Goal: Ask a question

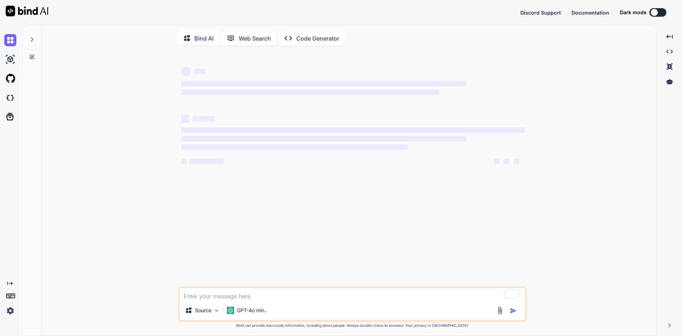
type textarea "x"
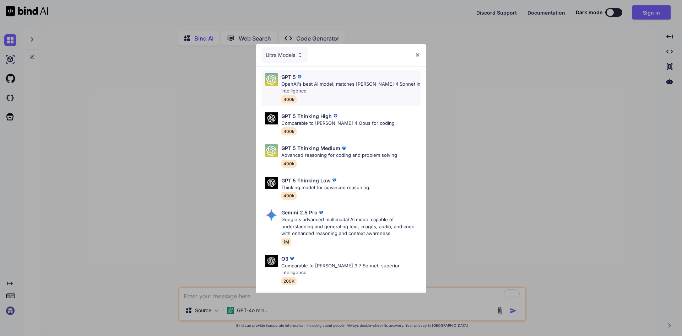
click at [321, 86] on p "OpenAI's best AI model, matches Claude 4 Sonnet in Intelligence" at bounding box center [350, 88] width 139 height 14
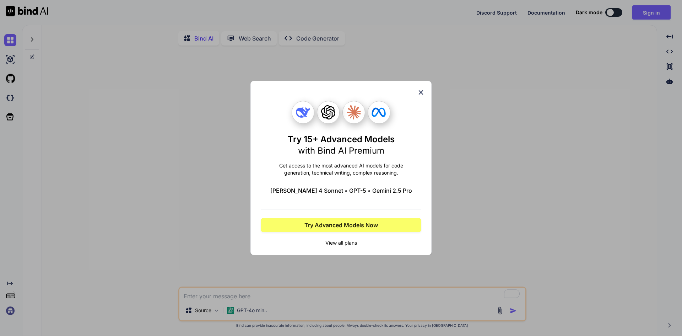
click at [421, 91] on icon at bounding box center [421, 92] width 8 height 8
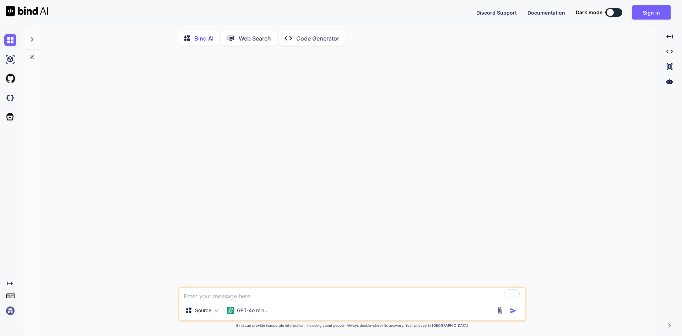
click at [648, 5] on div "Discord Support Documentation Dark mode Sign in Created with Pixso." at bounding box center [341, 12] width 682 height 25
click at [648, 6] on button "Sign in" at bounding box center [651, 12] width 38 height 14
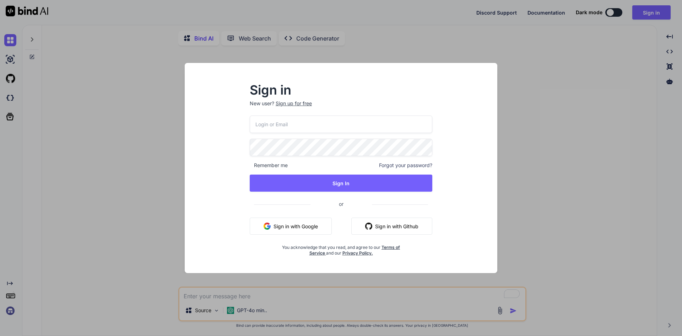
click at [301, 225] on button "Sign in with Google" at bounding box center [291, 225] width 82 height 17
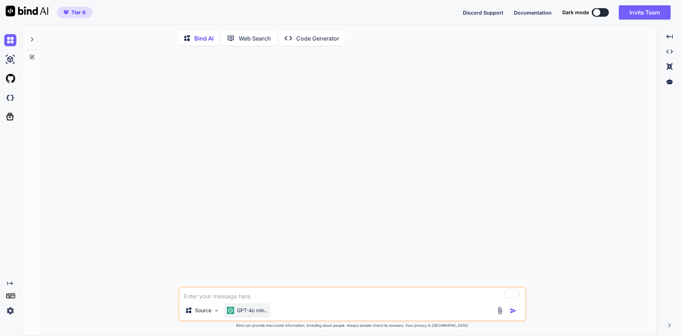
click at [249, 312] on p "GPT-4o min.." at bounding box center [252, 309] width 30 height 7
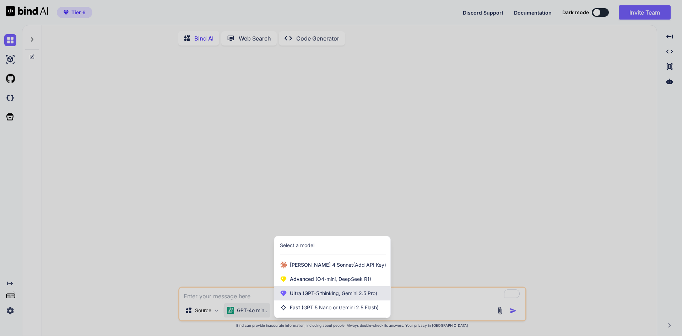
click at [306, 291] on span "(GPT-5 thinking, Gemini 2.5 Pro)" at bounding box center [339, 293] width 76 height 6
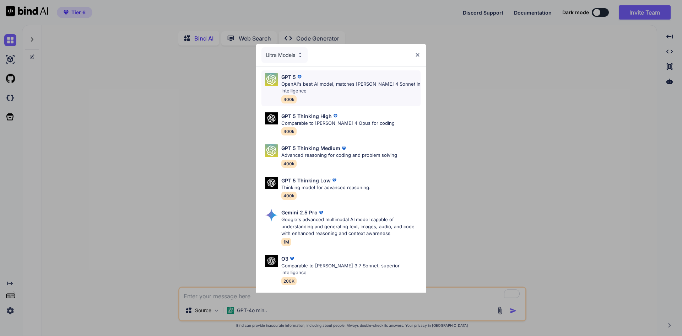
click at [310, 84] on p "OpenAI's best AI model, matches Claude 4 Sonnet in Intelligence" at bounding box center [350, 88] width 139 height 14
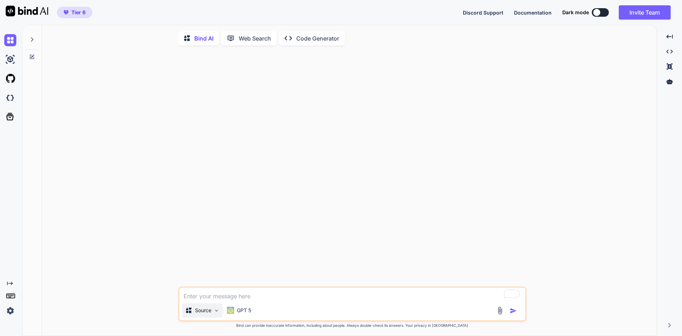
click at [218, 306] on div "Source" at bounding box center [202, 310] width 40 height 14
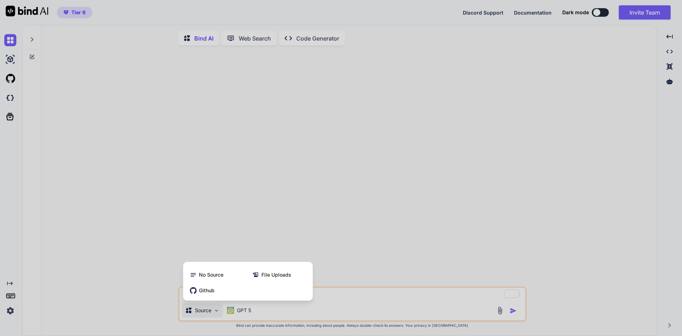
click at [316, 291] on div at bounding box center [341, 168] width 682 height 336
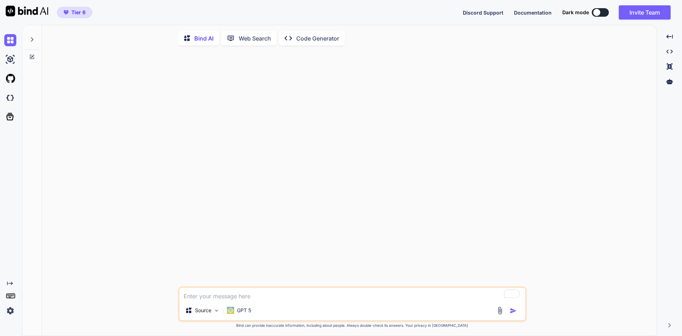
click at [344, 294] on textarea "To enrich screen reader interactions, please activate Accessibility in Grammarl…" at bounding box center [352, 293] width 346 height 13
type textarea "can you accept a JSON prompt plan?"
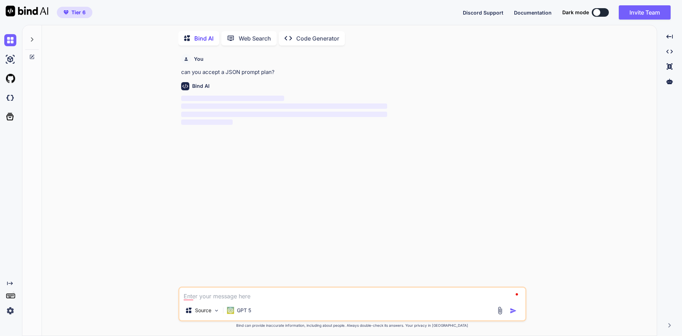
scroll to position [3, 0]
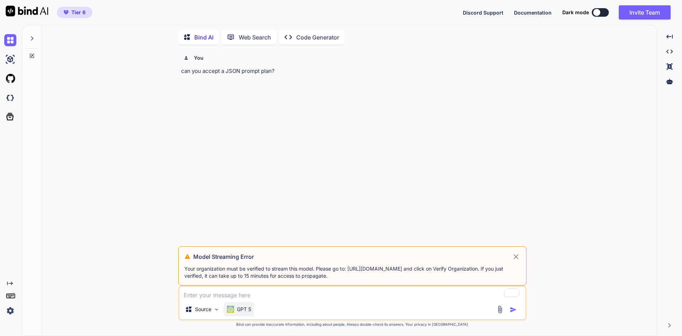
click at [247, 309] on p "GPT 5" at bounding box center [244, 308] width 14 height 7
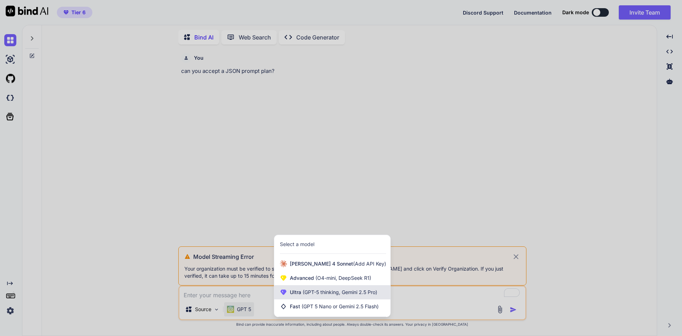
click at [315, 293] on span "(GPT-5 thinking, Gemini 2.5 Pro)" at bounding box center [339, 292] width 76 height 6
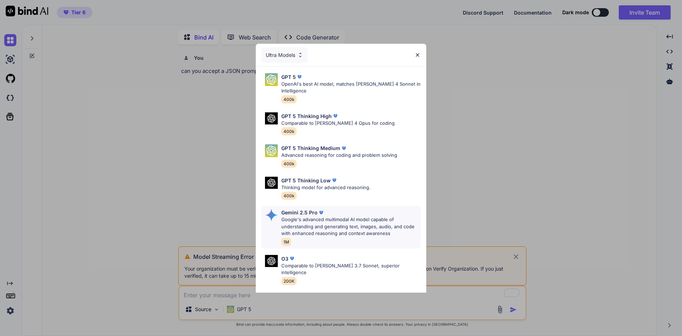
click at [357, 213] on div "Gemini 2.5 Pro" at bounding box center [350, 211] width 139 height 7
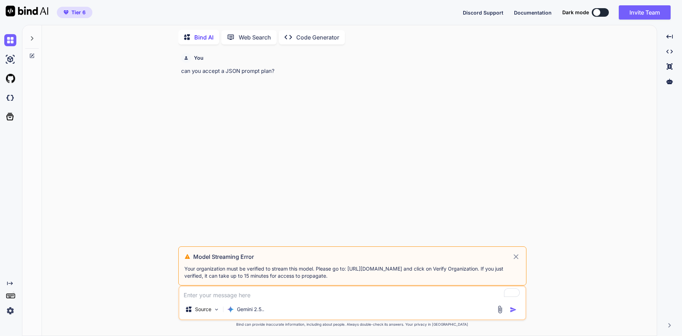
click at [265, 296] on textarea "To enrich screen reader interactions, please activate Accessibility in Grammarl…" at bounding box center [352, 292] width 346 height 13
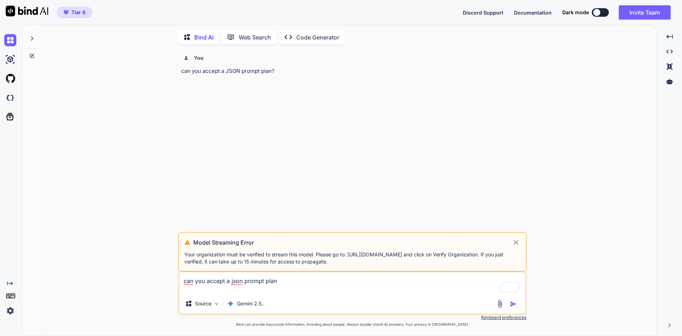
type textarea "can you accept a json prompt plan"
click at [593, 291] on div "You can you accept a JSON prompt plan? Model Streaming Error Your organization …" at bounding box center [352, 192] width 609 height 285
click at [348, 277] on textarea "can you accept a json prompt plan" at bounding box center [352, 282] width 346 height 21
click at [282, 266] on div "Model Streaming Error Your organization must be verified to stream this model. …" at bounding box center [352, 251] width 348 height 39
drag, startPoint x: 348, startPoint y: 252, endPoint x: 484, endPoint y: 253, distance: 136.3
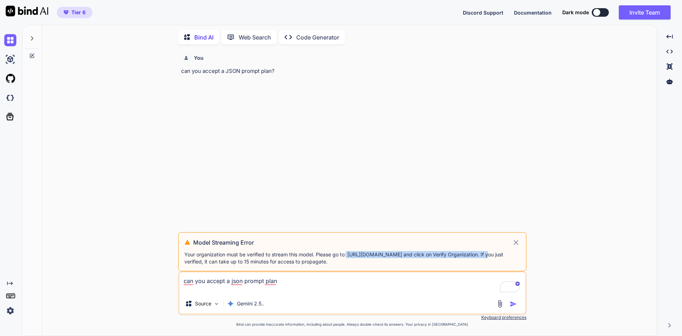
click at [484, 253] on p "Your organization must be verified to stream this model. Please go to: https://…" at bounding box center [352, 258] width 336 height 14
click at [286, 281] on textarea "can you accept a json prompt plan" at bounding box center [352, 282] width 346 height 21
drag, startPoint x: 286, startPoint y: 281, endPoint x: 119, endPoint y: 283, distance: 166.9
click at [119, 283] on div "You can you accept a JSON prompt plan? Model Streaming Error Your organization …" at bounding box center [352, 192] width 609 height 285
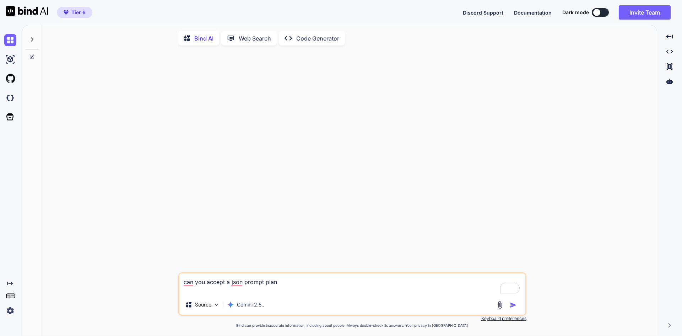
click at [7, 311] on img at bounding box center [10, 310] width 12 height 12
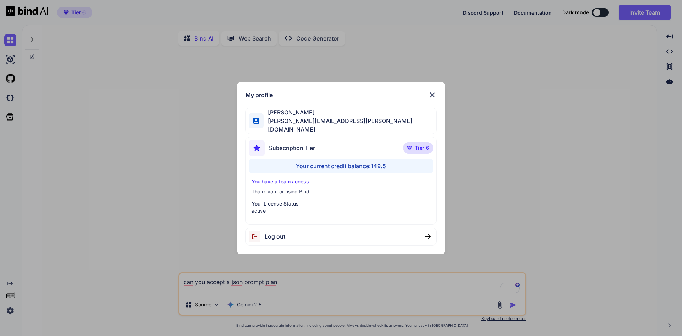
click at [434, 92] on img at bounding box center [432, 95] width 9 height 9
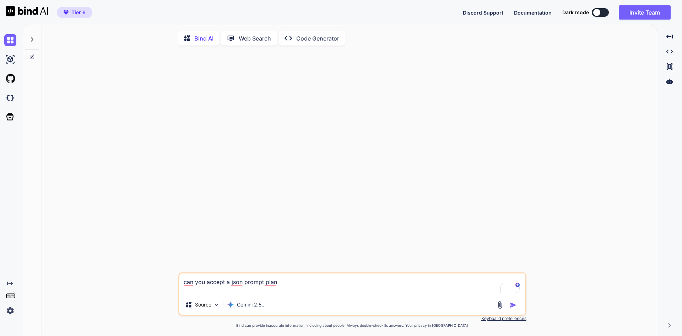
click at [513, 306] on img "button" at bounding box center [512, 304] width 7 height 7
type textarea "x"
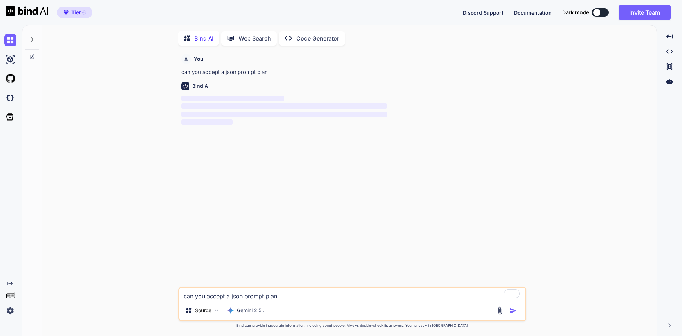
scroll to position [3, 0]
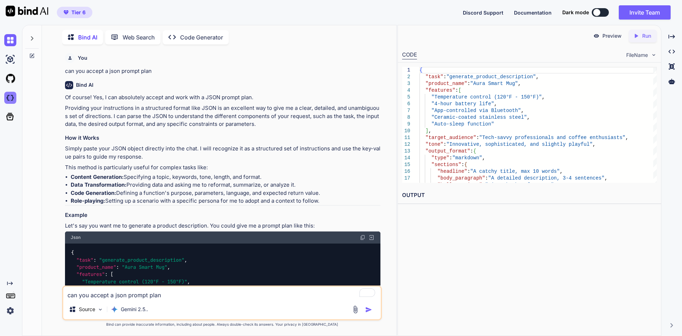
click at [12, 96] on img at bounding box center [10, 98] width 12 height 12
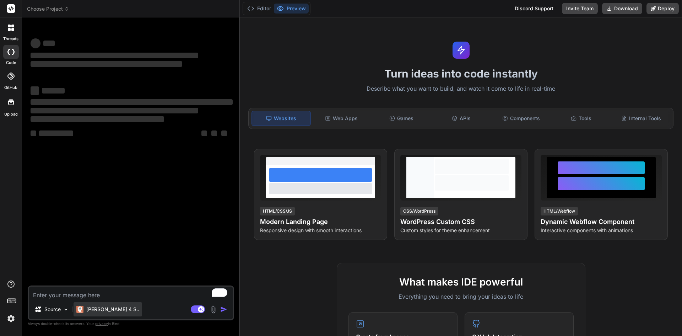
click at [96, 307] on p "Claude 4 S.." at bounding box center [112, 308] width 53 height 7
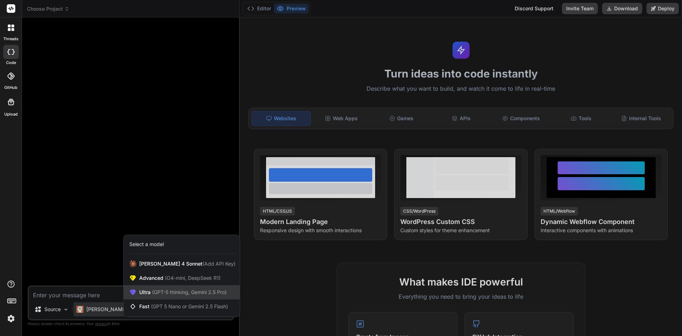
click at [157, 291] on span "(GPT-5 thinking, Gemini 2.5 Pro)" at bounding box center [189, 292] width 76 height 6
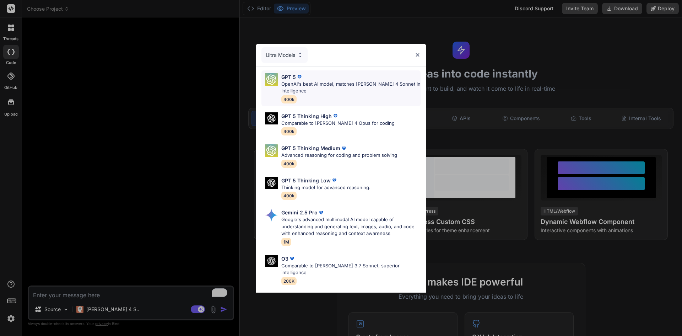
click at [351, 86] on p "OpenAI's best AI model, matches Claude 4 Sonnet in Intelligence" at bounding box center [350, 88] width 139 height 14
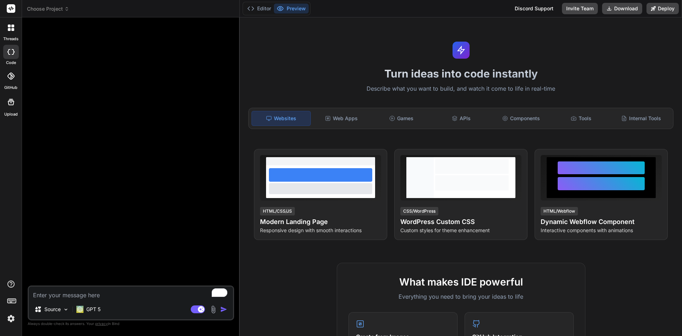
click at [56, 8] on span "Choose Project" at bounding box center [48, 8] width 42 height 7
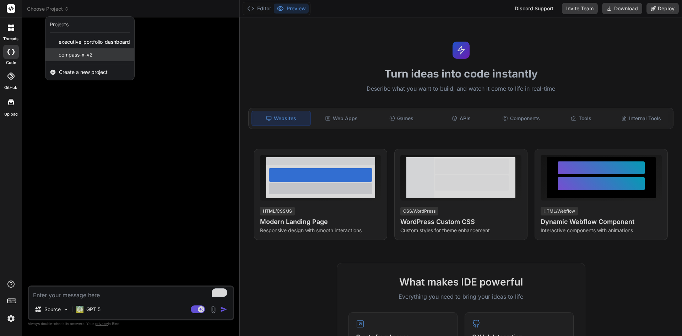
click at [74, 51] on span "compass-x-v2" at bounding box center [76, 54] width 34 height 7
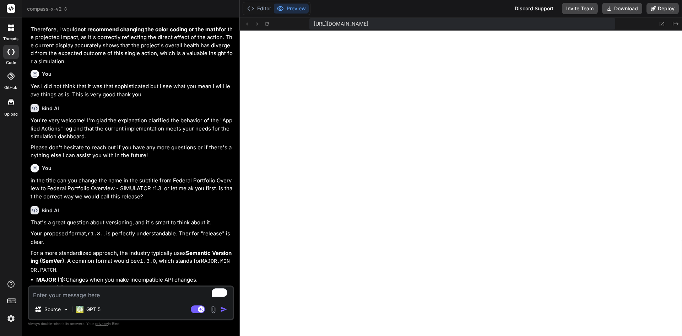
scroll to position [1512, 0]
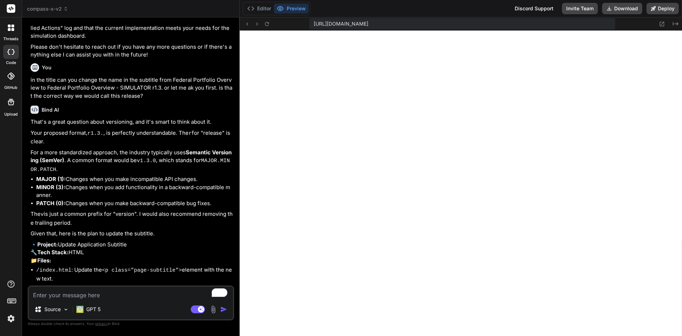
click at [108, 294] on textarea "To enrich screen reader interactions, please activate Accessibility in Grammarl…" at bounding box center [131, 292] width 204 height 13
type textarea "x"
type textarea "i"
type textarea "x"
type textarea "i"
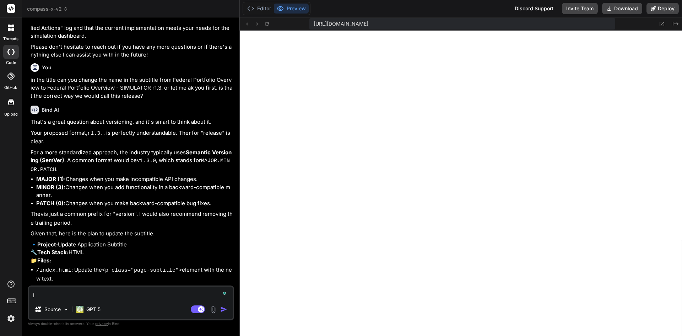
type textarea "x"
type textarea "i b"
type textarea "x"
type textarea "i be"
type textarea "x"
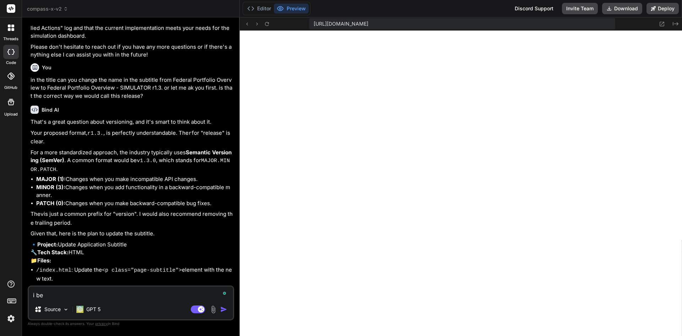
type textarea "i bel"
type textarea "x"
type textarea "i beli"
type textarea "x"
type textarea "i belie"
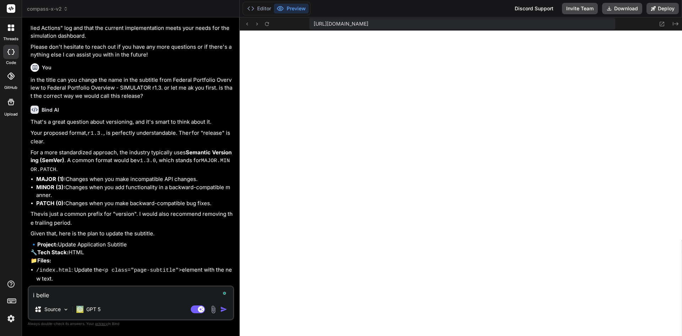
type textarea "x"
type textarea "i believ"
type textarea "x"
type textarea "i believe"
type textarea "x"
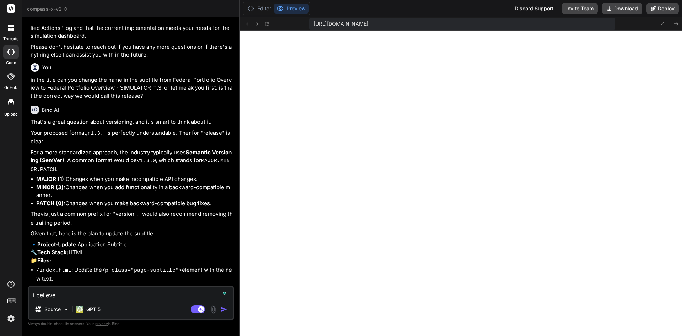
type textarea "i believe"
type textarea "x"
type textarea "i believe y"
type textarea "x"
type textarea "i believe yo"
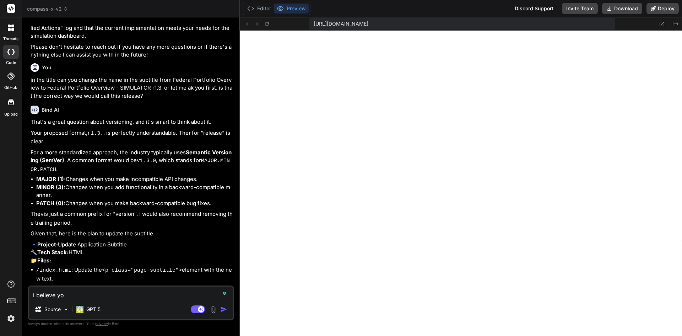
type textarea "x"
type textarea "i believe you"
type textarea "x"
type textarea "i believe you"
type textarea "x"
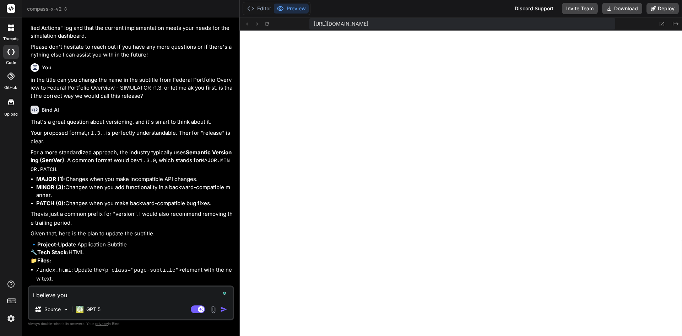
type textarea "i believe you a"
type textarea "x"
type textarea "i believe you alre"
type textarea "x"
type textarea "i believe you alrea"
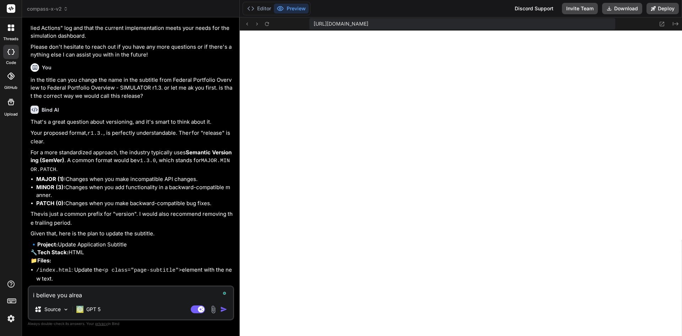
type textarea "x"
type textarea "i believe you alread"
type textarea "x"
type textarea "i believe you already"
type textarea "x"
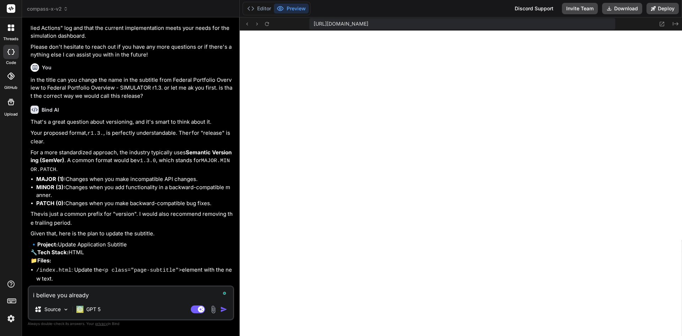
type textarea "i believe you already"
type textarea "x"
type textarea "i believe you already m"
type textarea "x"
type textarea "i believe you already ma"
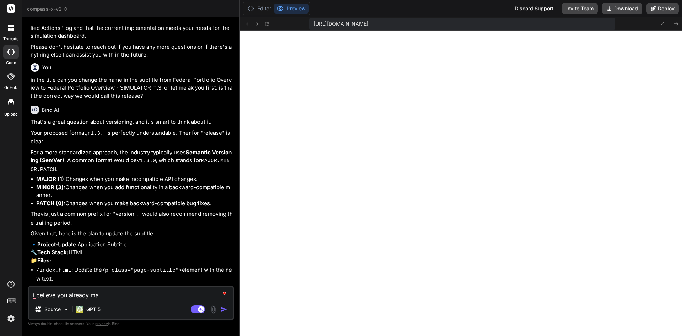
type textarea "x"
type textarea "i believe you already mad"
type textarea "x"
type textarea "i believe you already made"
type textarea "x"
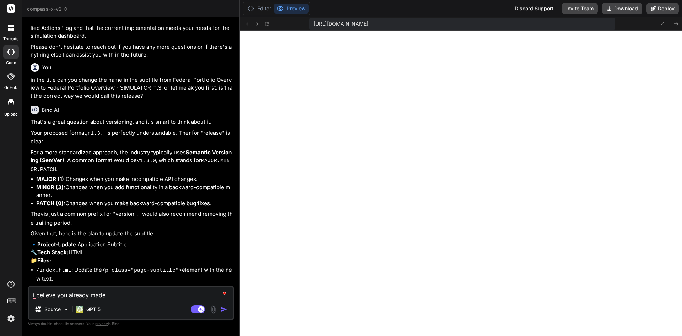
type textarea "i believe you already made"
type textarea "x"
type textarea "i believe you already made t"
type textarea "x"
type textarea "i believe you already made th"
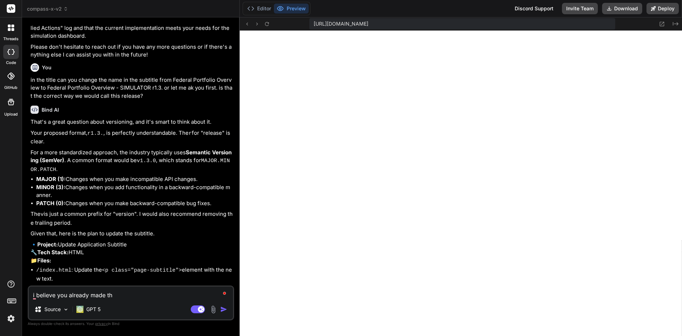
type textarea "x"
type textarea "i believe you already made tha"
type textarea "x"
type textarea "i believe you already made that"
type textarea "x"
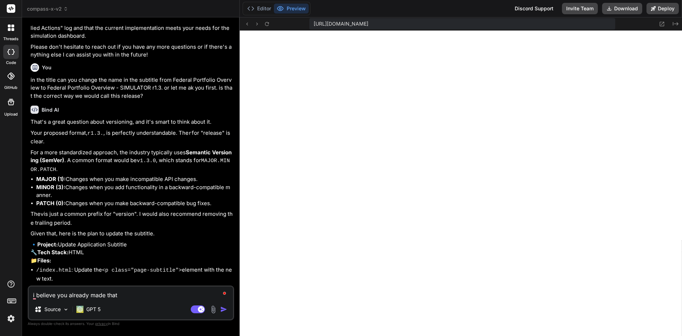
type textarea "i believe you already made that"
type textarea "x"
type textarea "i believe you already made that c"
type textarea "x"
type textarea "i believe you already made that cn"
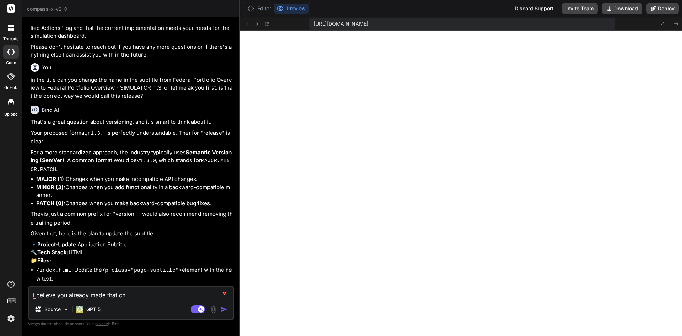
type textarea "x"
type textarea "i believe you already made that c"
type textarea "x"
type textarea "i believe you already made that ch"
type textarea "x"
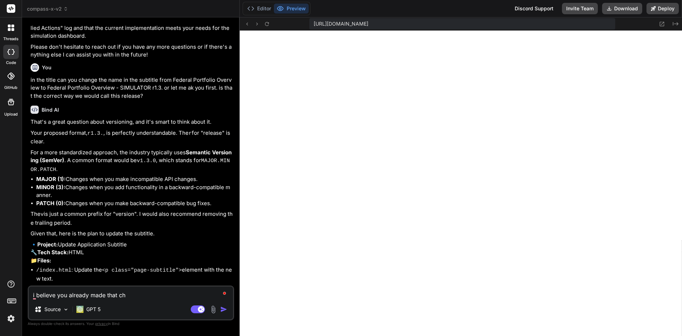
type textarea "i believe you already made that cha"
type textarea "x"
type textarea "i believe you already made that chan"
type textarea "x"
type textarea "i believe you already made that chang"
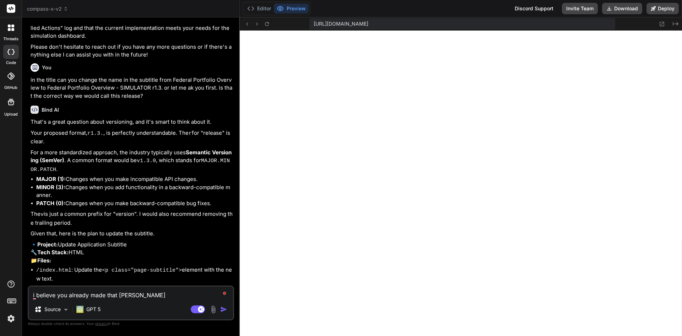
type textarea "x"
type textarea "i believe you already made that change"
type textarea "x"
type textarea "i believe you already made that change,"
type textarea "x"
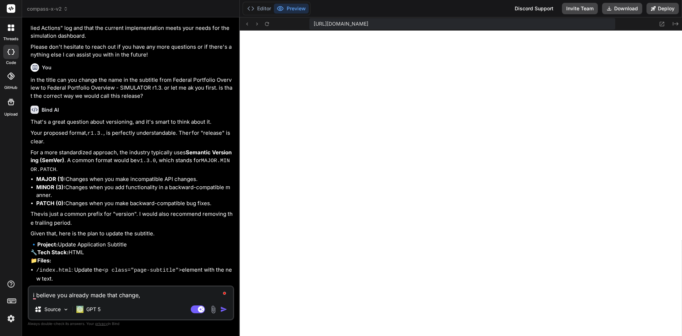
type textarea "i believe you already made that change,"
type textarea "x"
type textarea "i believe you already made that change, c"
type textarea "x"
type textarea "i believe you already made that change, ca"
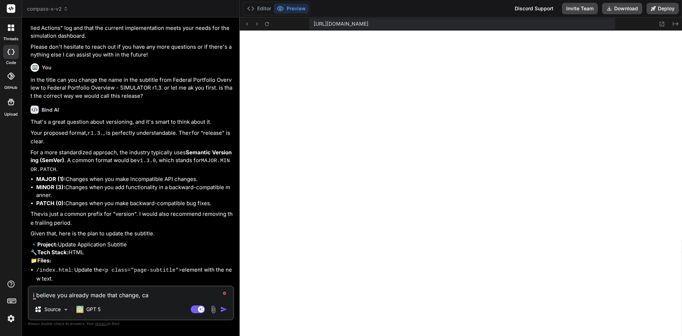
type textarea "x"
type textarea "i believe you already made that change, can"
type textarea "x"
type textarea "i believe you already made that change, can"
type textarea "x"
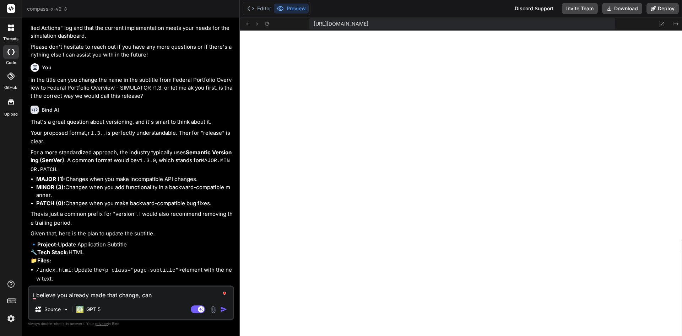
type textarea "i believe you already made that change, can y"
type textarea "x"
type textarea "i believe you already made that change, can yo"
type textarea "x"
type textarea "i believe you already made that change, can you"
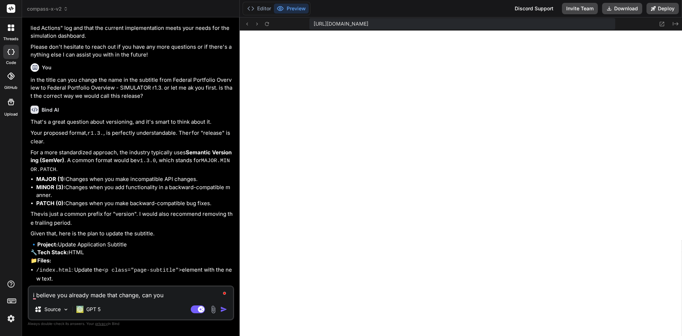
type textarea "x"
type textarea "i believe you already made that change, can you"
type textarea "x"
type textarea "i believe you already made that change, can you c"
type textarea "x"
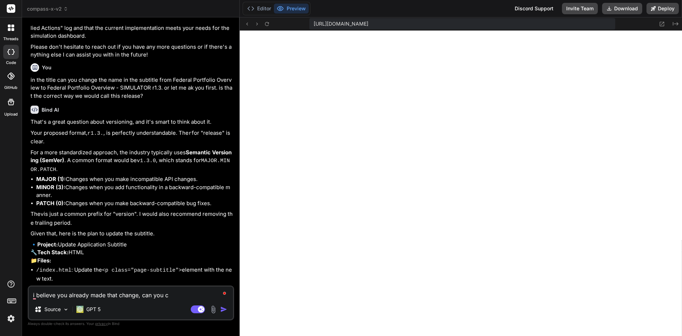
type textarea "i believe you already made that change, can you ch"
type textarea "x"
type textarea "i believe you already made that change, can you che"
type textarea "x"
type textarea "i believe you already made that change, can you chec"
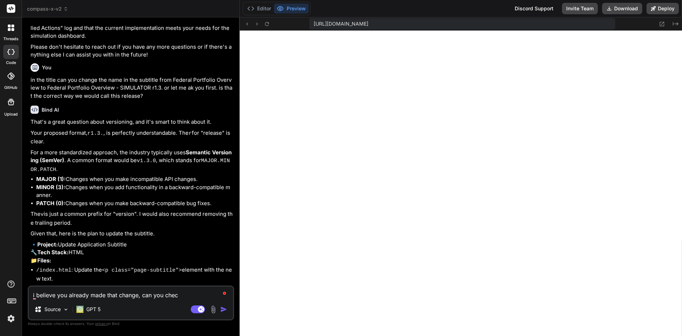
type textarea "x"
type textarea "i believe you already made that change, can you check"
type textarea "x"
type textarea "i believe you already made that change, can you check?"
type textarea "x"
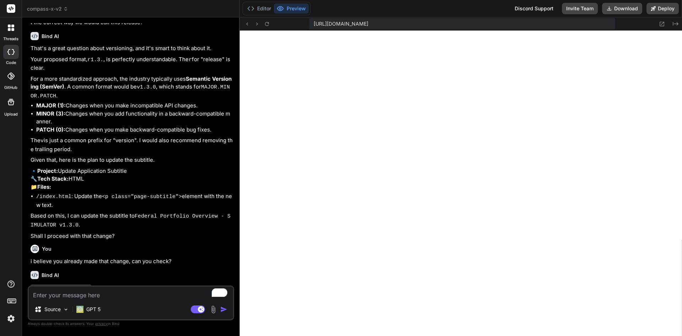
scroll to position [1568, 0]
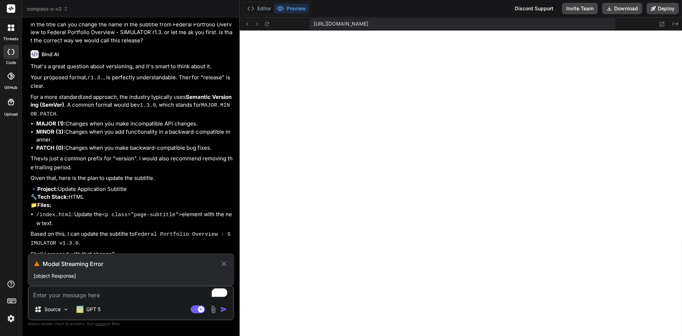
drag, startPoint x: 186, startPoint y: 246, endPoint x: 26, endPoint y: 250, distance: 160.2
click at [26, 250] on div "Bind AI Web Search Created with Pixso. Code Generator You Excellent. Is there a…" at bounding box center [131, 176] width 218 height 318
copy p "i believe you already made that change, can you check?"
click at [90, 292] on textarea "To enrich screen reader interactions, please activate Accessibility in Grammarl…" at bounding box center [131, 292] width 204 height 13
paste textarea "i believe you already made that change, can you check?"
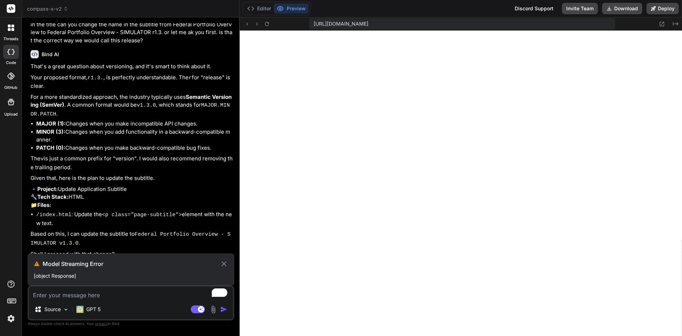
type textarea "x"
type textarea "i believe you already made that change, can you check?"
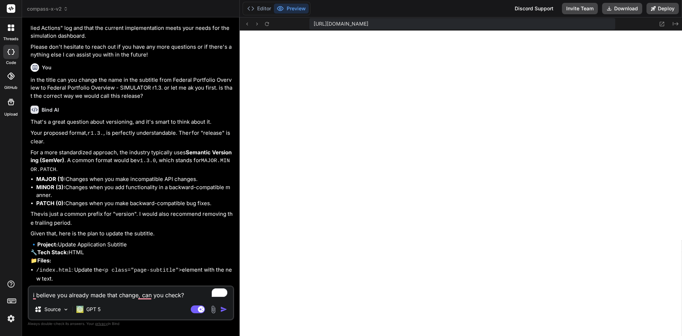
scroll to position [310, 0]
click at [225, 308] on img "button" at bounding box center [223, 308] width 7 height 7
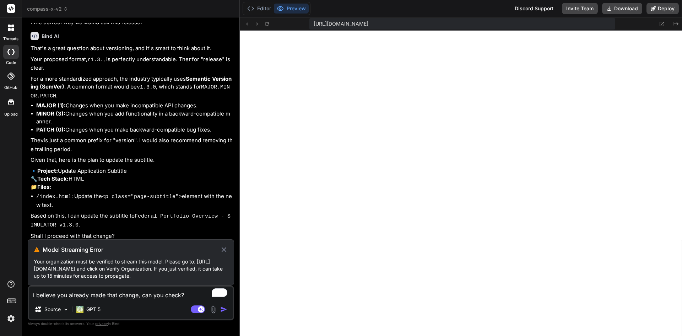
scroll to position [1589, 0]
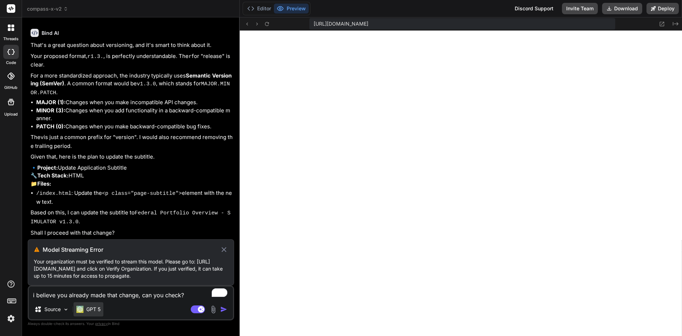
click at [87, 313] on div "GPT 5" at bounding box center [88, 309] width 30 height 14
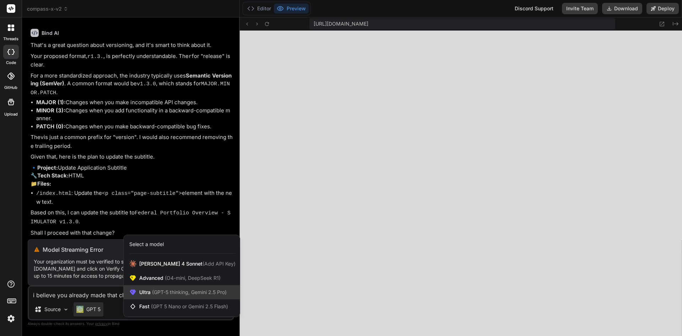
click at [144, 285] on div "Ultra (GPT-5 thinking, Gemini 2.5 Pro)" at bounding box center [182, 292] width 116 height 14
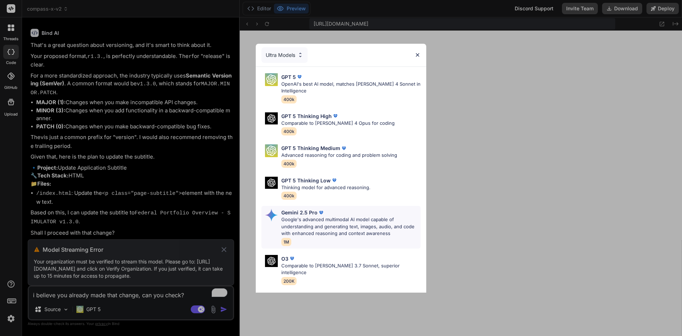
click at [316, 222] on p "Google's advanced multimodal AI model capable of understanding and generating t…" at bounding box center [350, 226] width 139 height 21
type textarea "x"
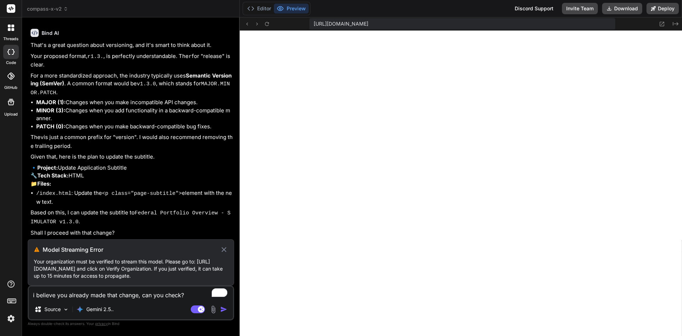
click at [184, 294] on textarea "i believe you already made that change, can you check?" at bounding box center [131, 292] width 204 height 13
paste textarea "i believe you already made that change, can you check?"
type textarea "x"
type textarea "i believe you already made that change, can you check?"
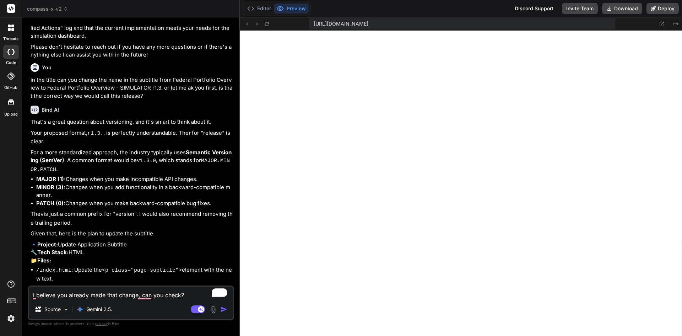
scroll to position [310, 0]
click at [224, 309] on img "button" at bounding box center [223, 308] width 7 height 7
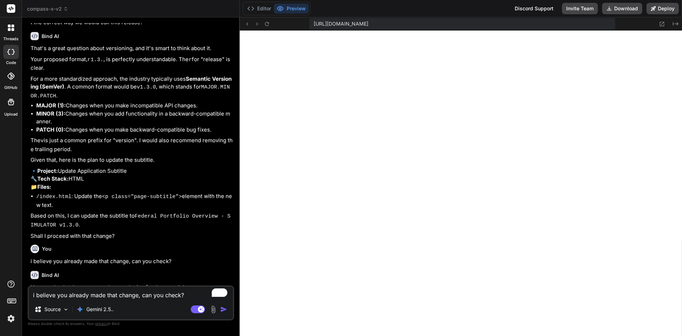
type textarea "x"
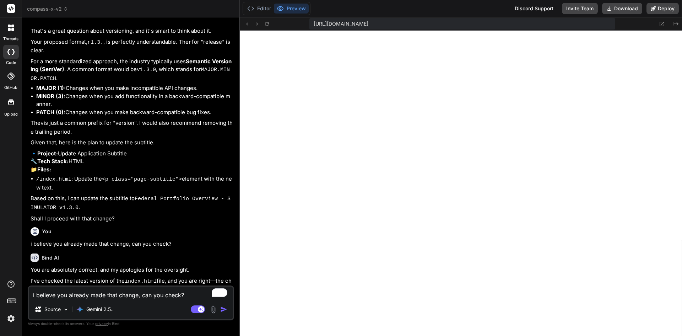
scroll to position [1620, 0]
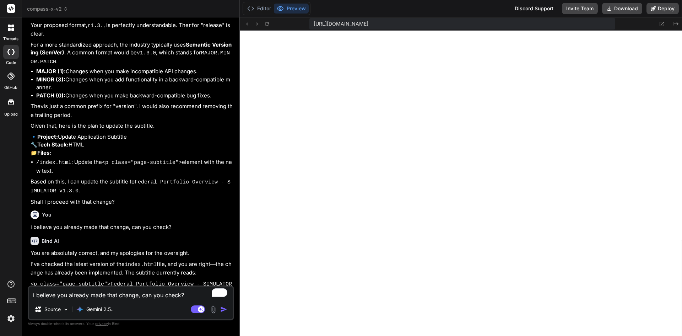
click at [118, 289] on textarea "i believe you already made that change, can you check?" at bounding box center [131, 292] width 204 height 13
type textarea "x"
paste textarea "can you accept a json prompt plan"
type textarea "can you accept a json prompt plan"
type textarea "x"
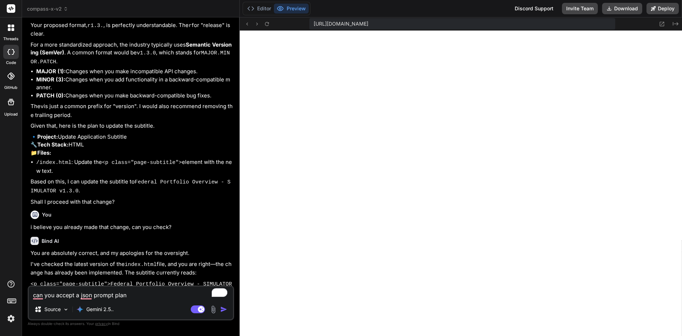
type textarea "can you accept a json prompt plan"
click at [220, 308] on img "button" at bounding box center [223, 308] width 7 height 7
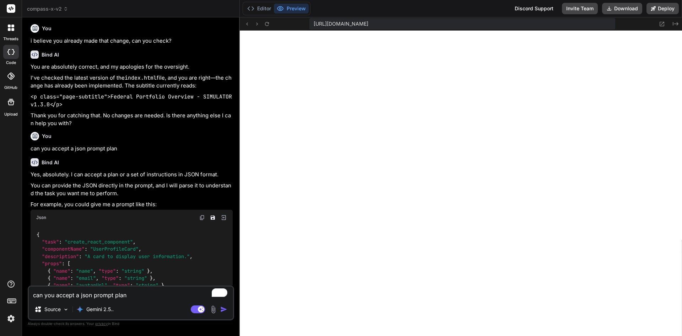
scroll to position [1838, 0]
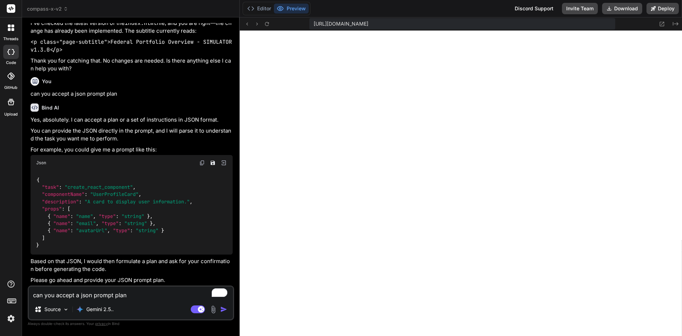
type textarea "x"
